Goal: Transaction & Acquisition: Purchase product/service

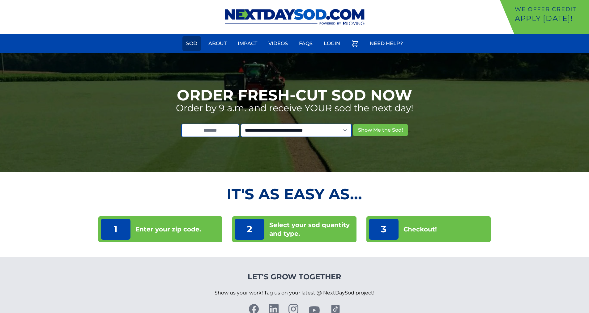
click at [184, 44] on link "Sod" at bounding box center [191, 43] width 19 height 15
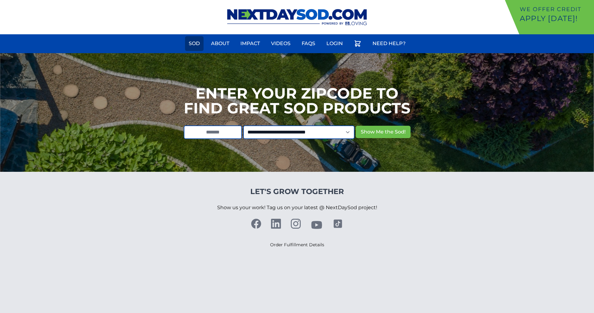
click at [191, 44] on link "Sod" at bounding box center [194, 43] width 19 height 15
